Goal: Information Seeking & Learning: Learn about a topic

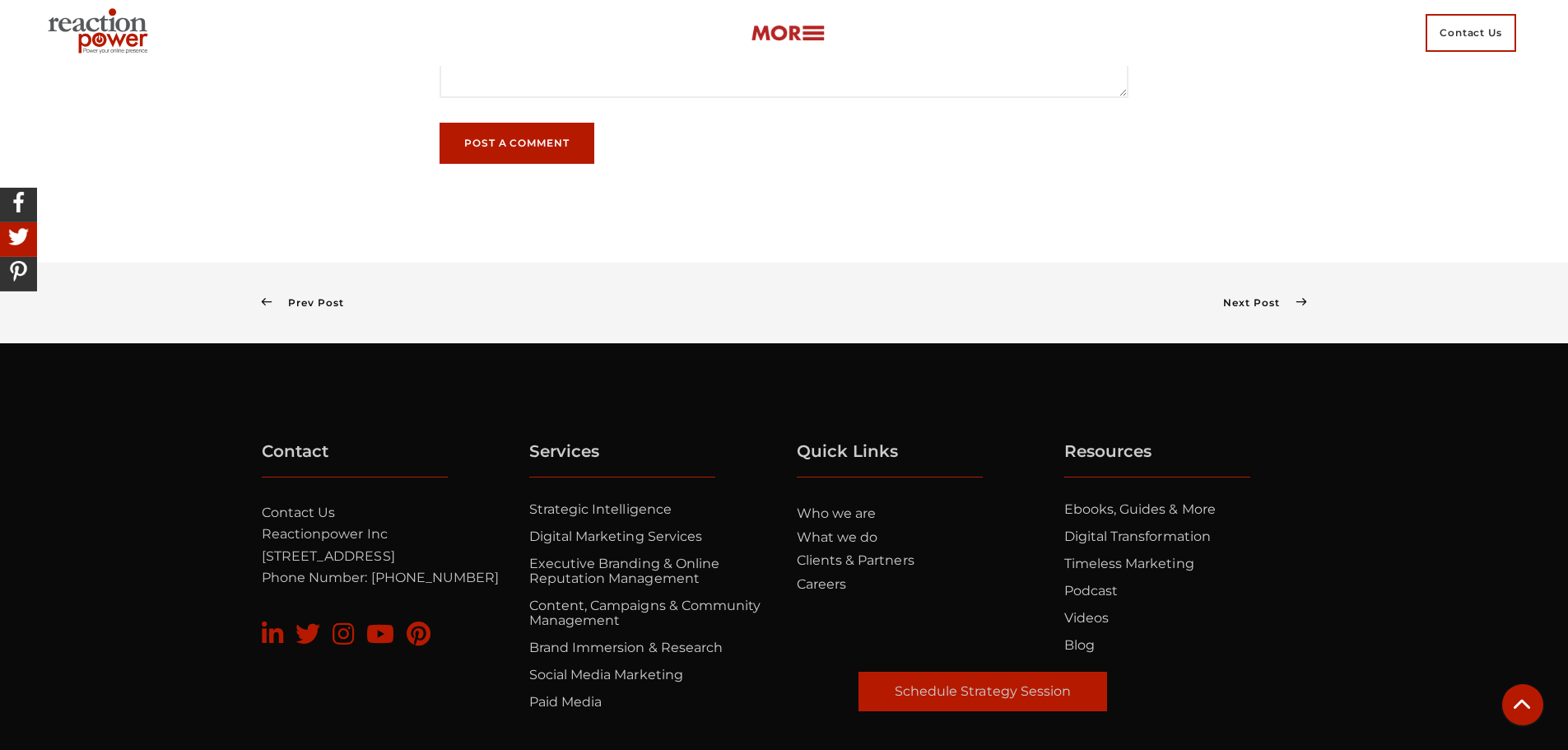
scroll to position [9865, 0]
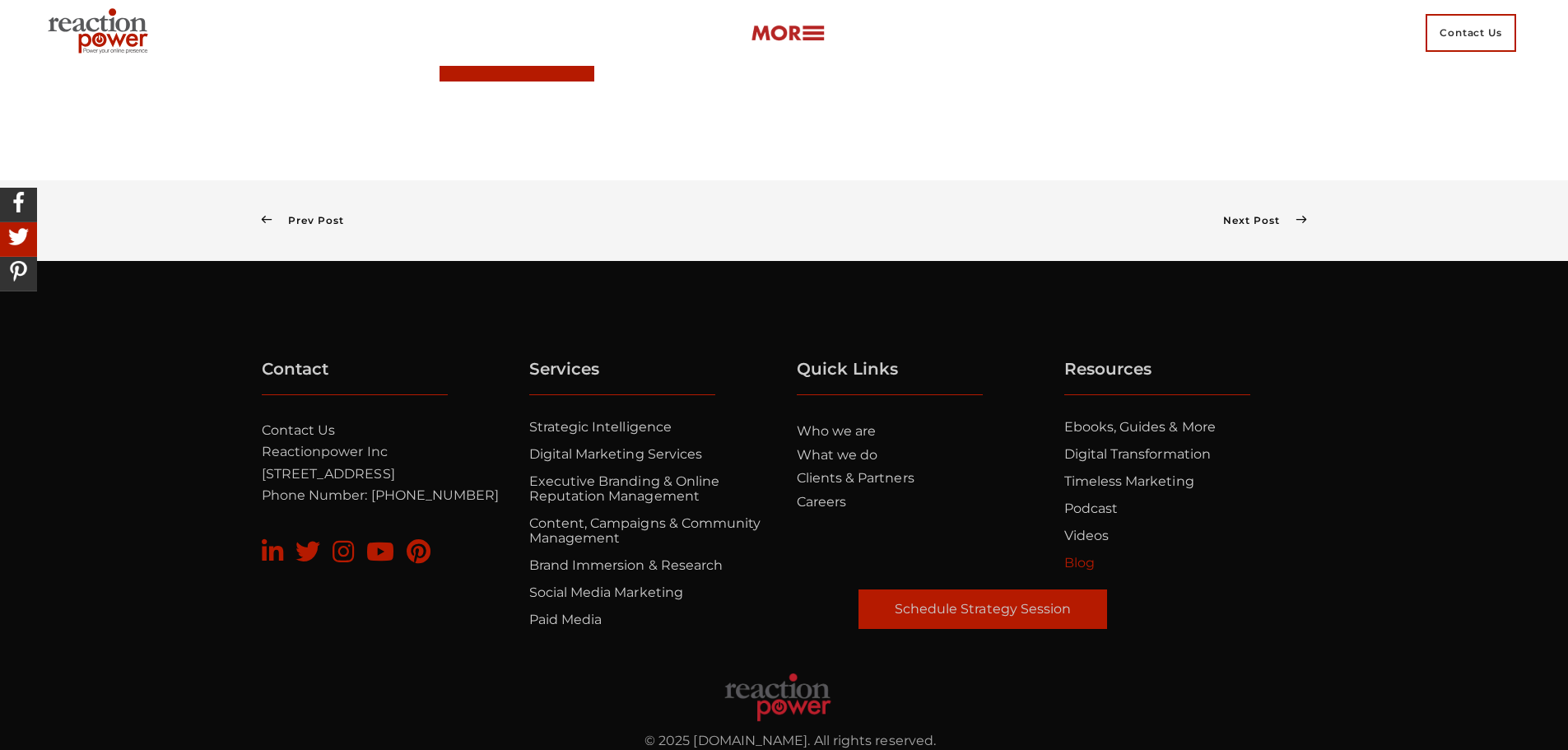
click at [1077, 555] on link "Blog" at bounding box center [1079, 563] width 31 height 16
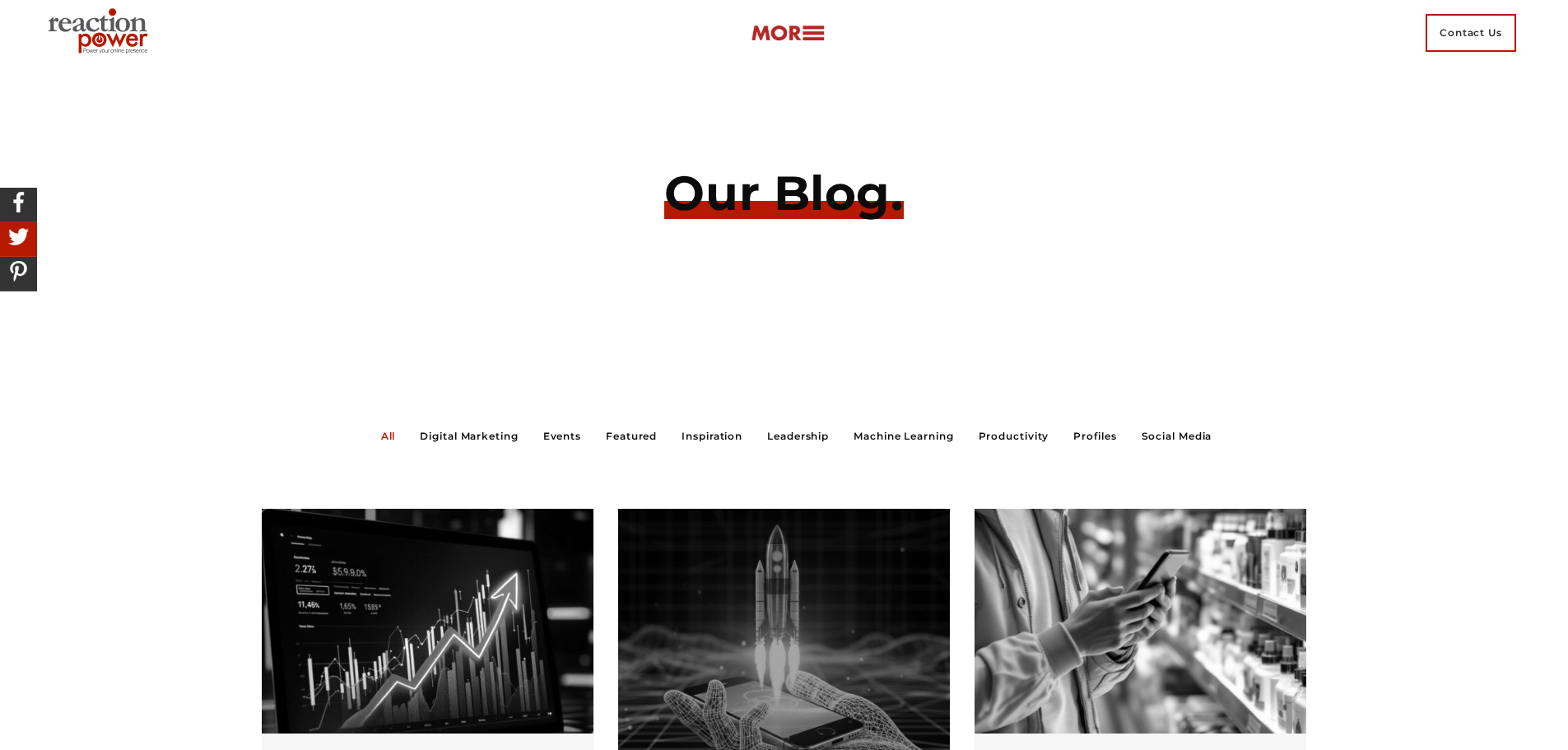
click at [465, 438] on link "Digital Marketing" at bounding box center [468, 435] width 98 height 14
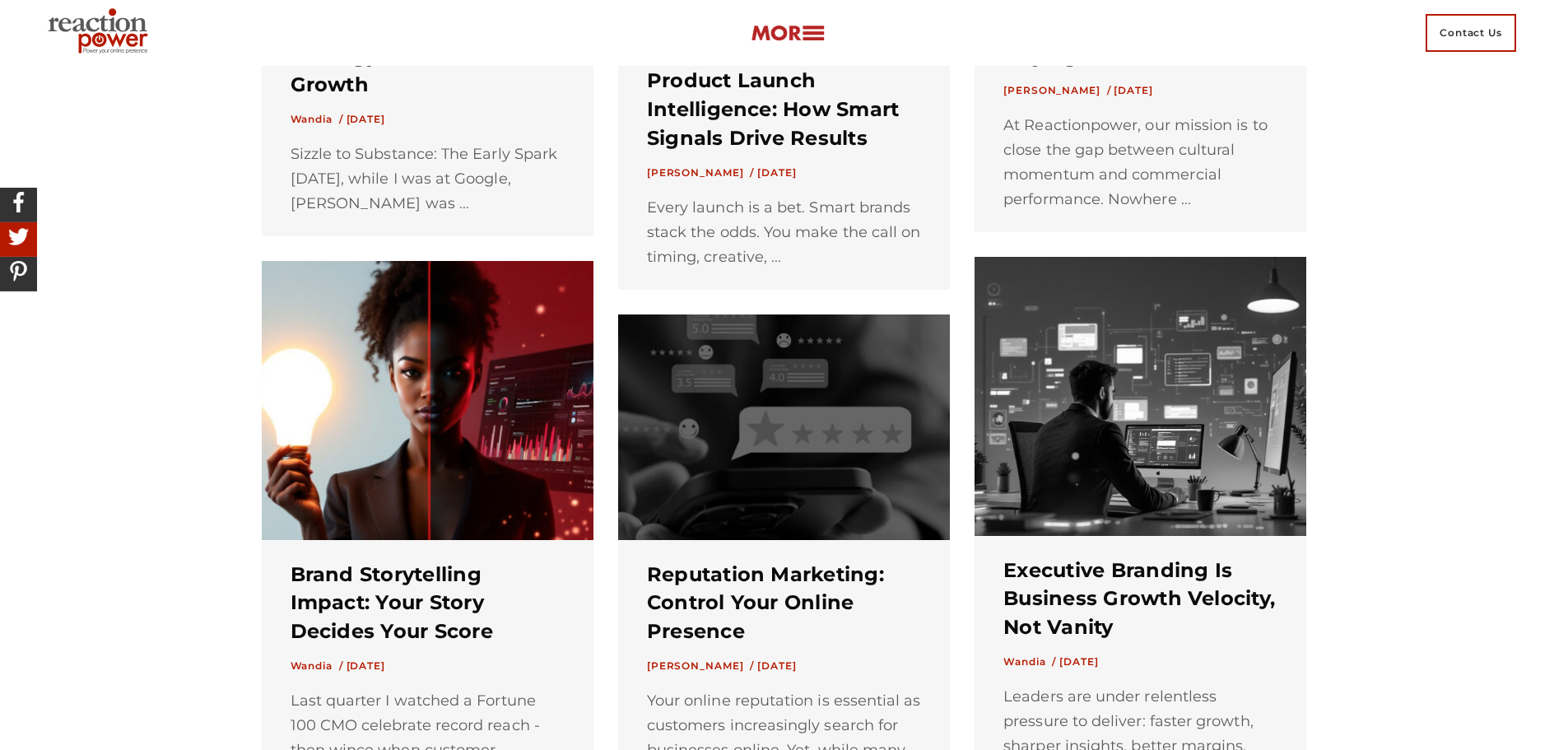
scroll to position [1070, 0]
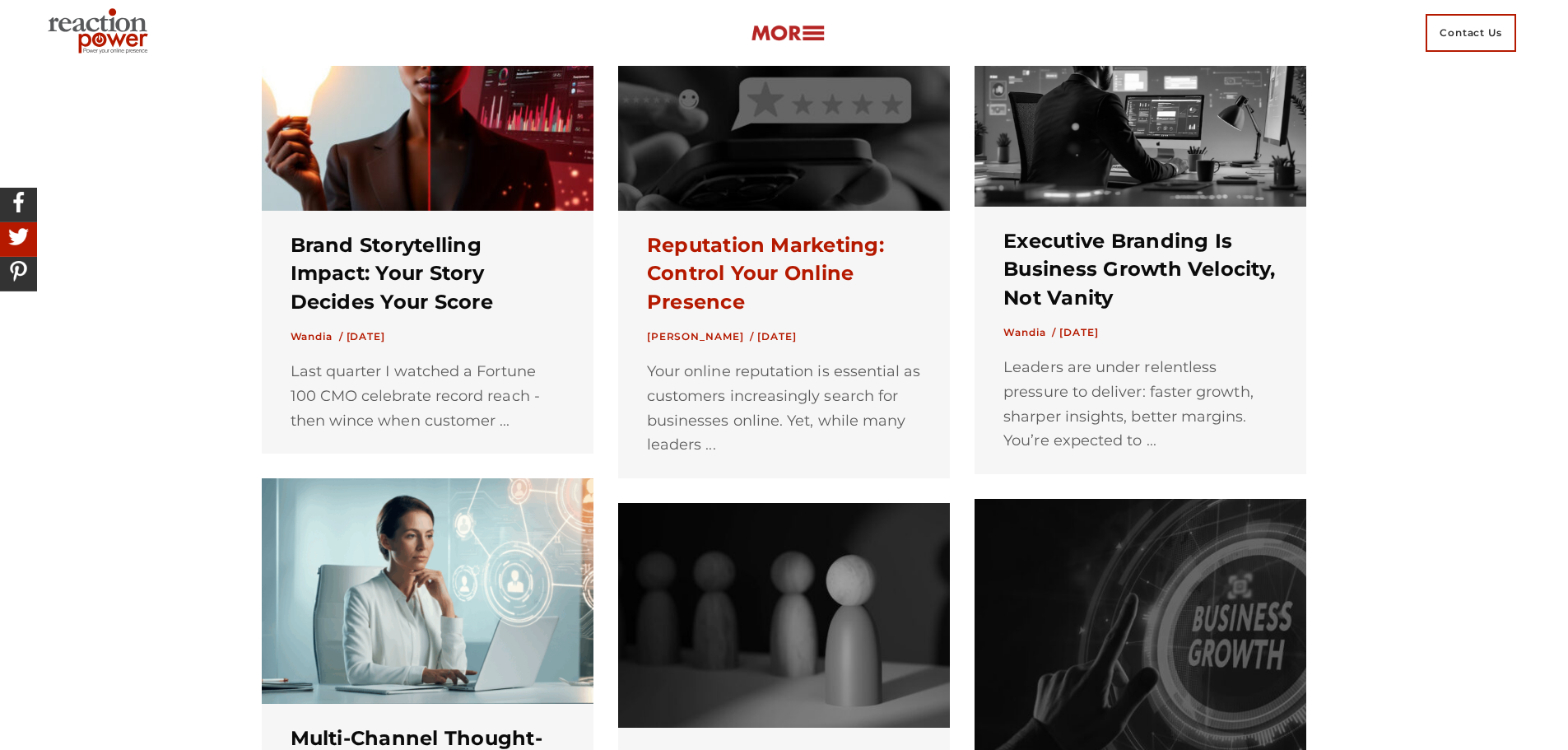
click at [808, 242] on link "Reputation Marketing: Control Your Online Presence" at bounding box center [765, 274] width 237 height 82
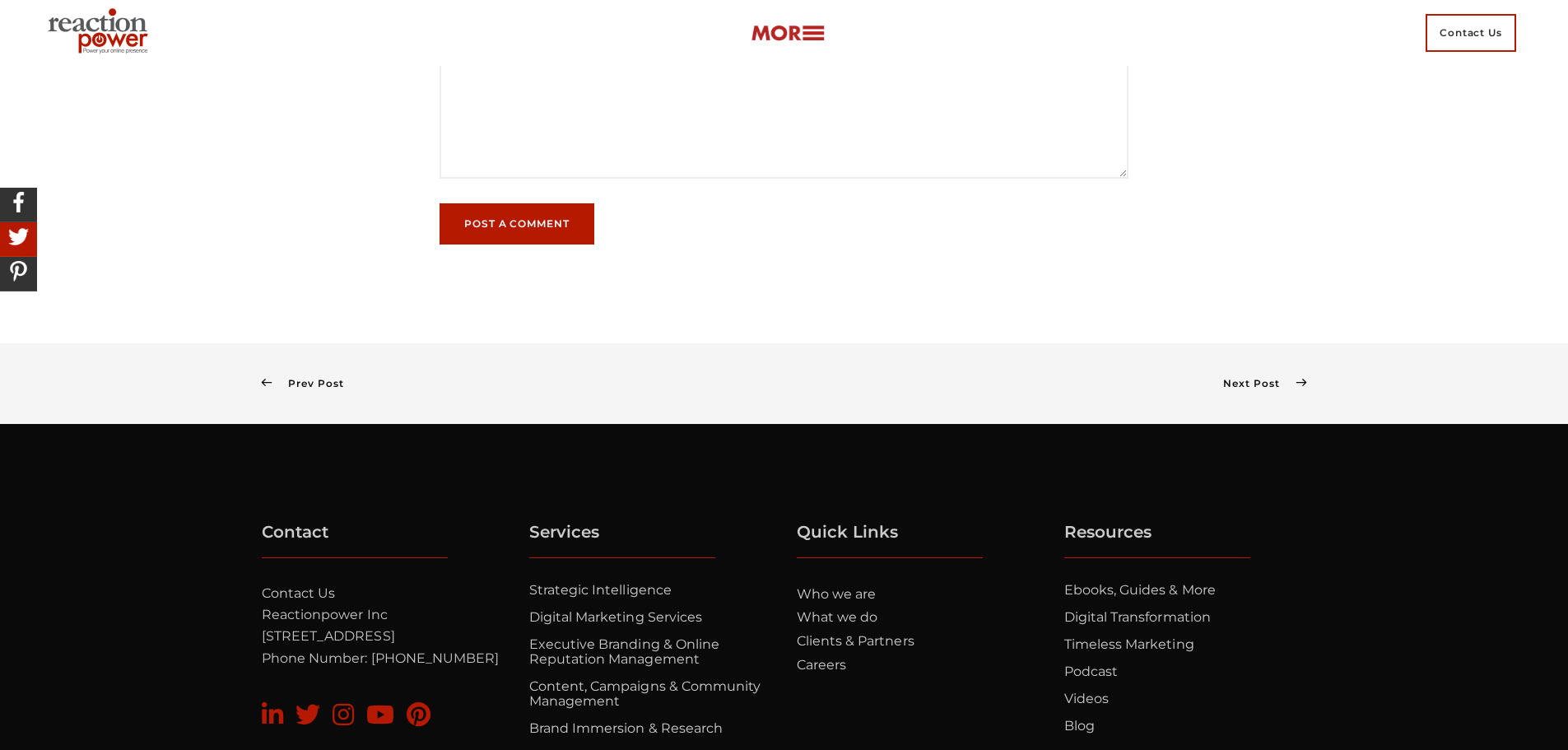
scroll to position [6978, 0]
